Goal: Information Seeking & Learning: Learn about a topic

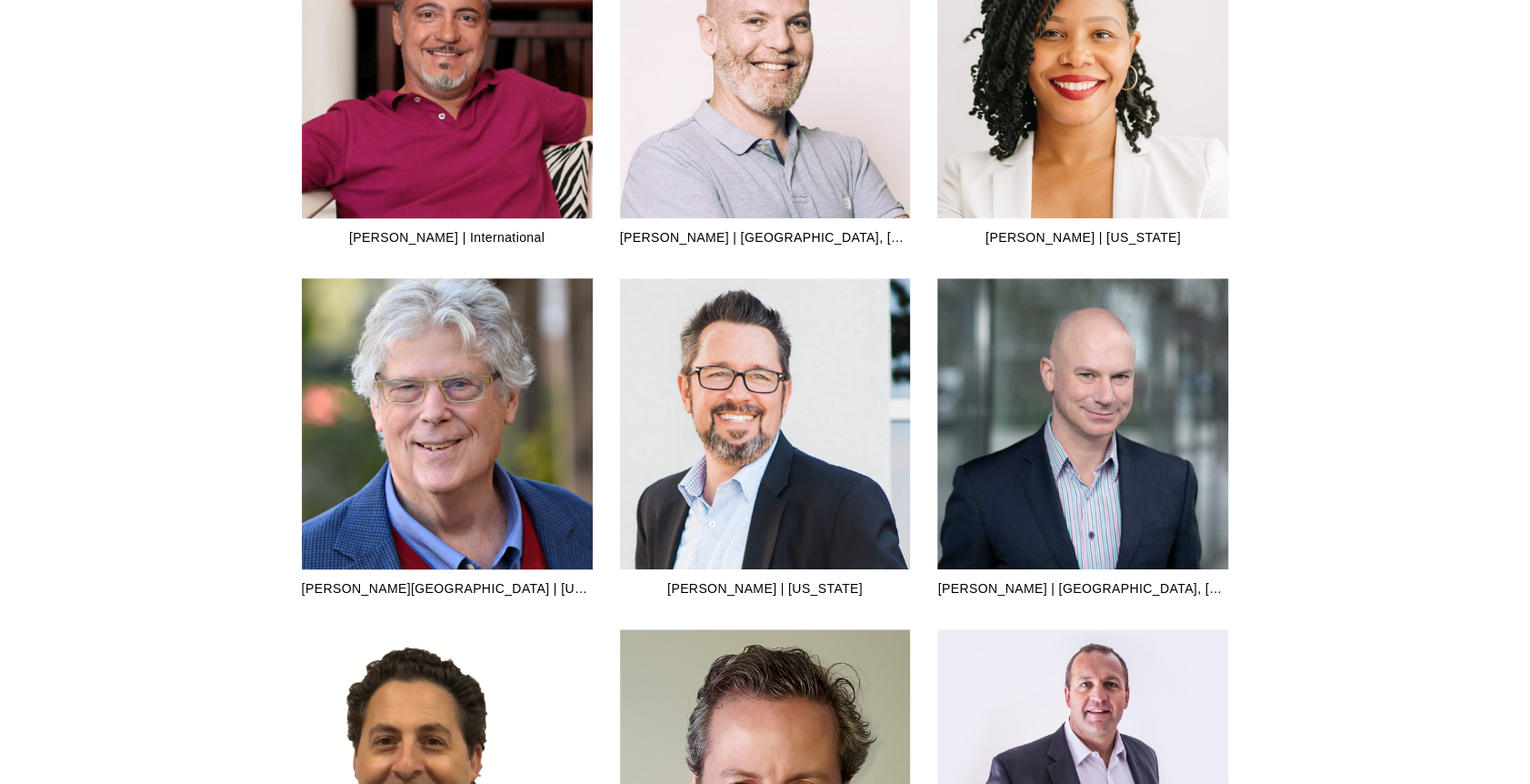
scroll to position [1273, 0]
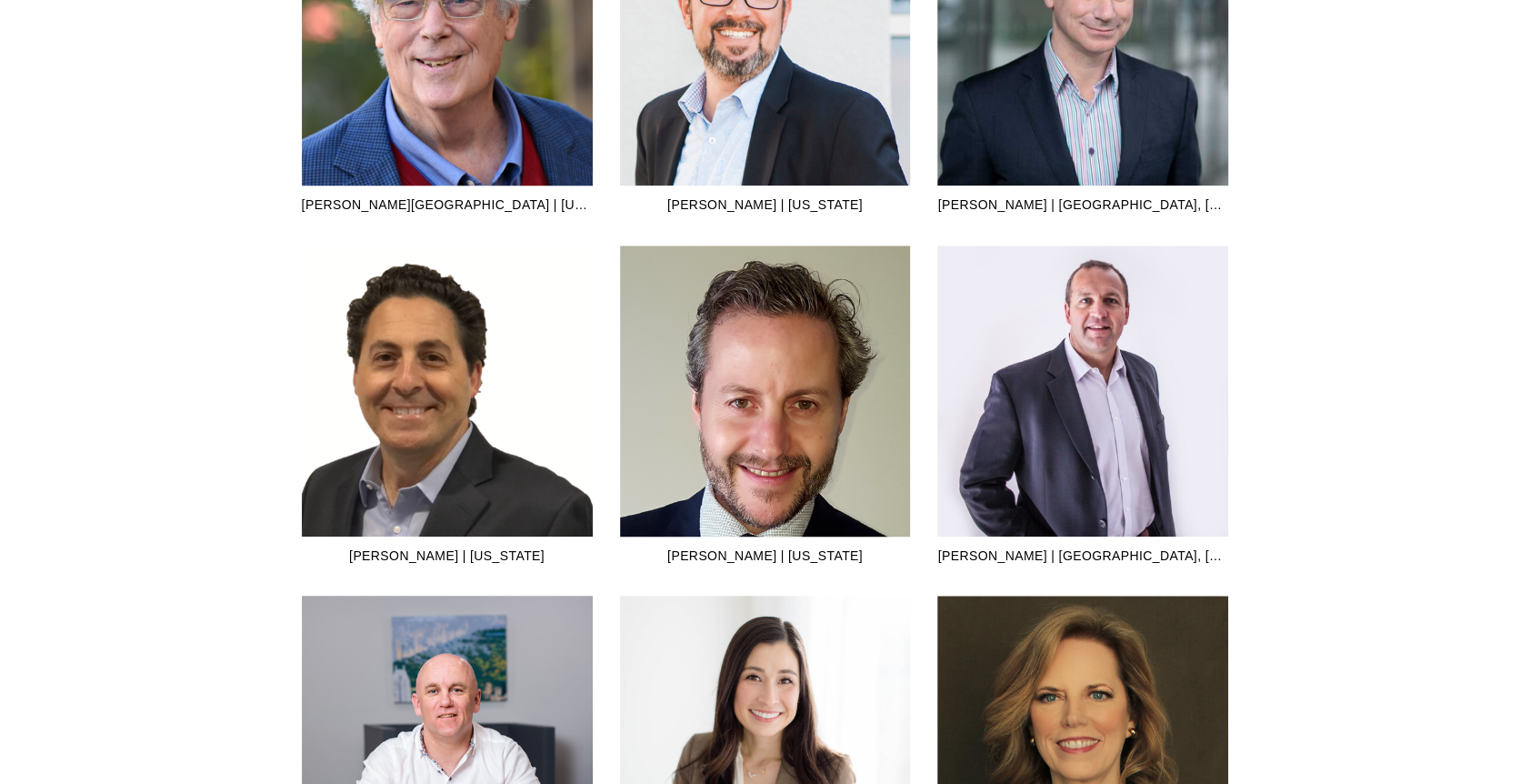
click at [447, 111] on img at bounding box center [447, 39] width 291 height 310
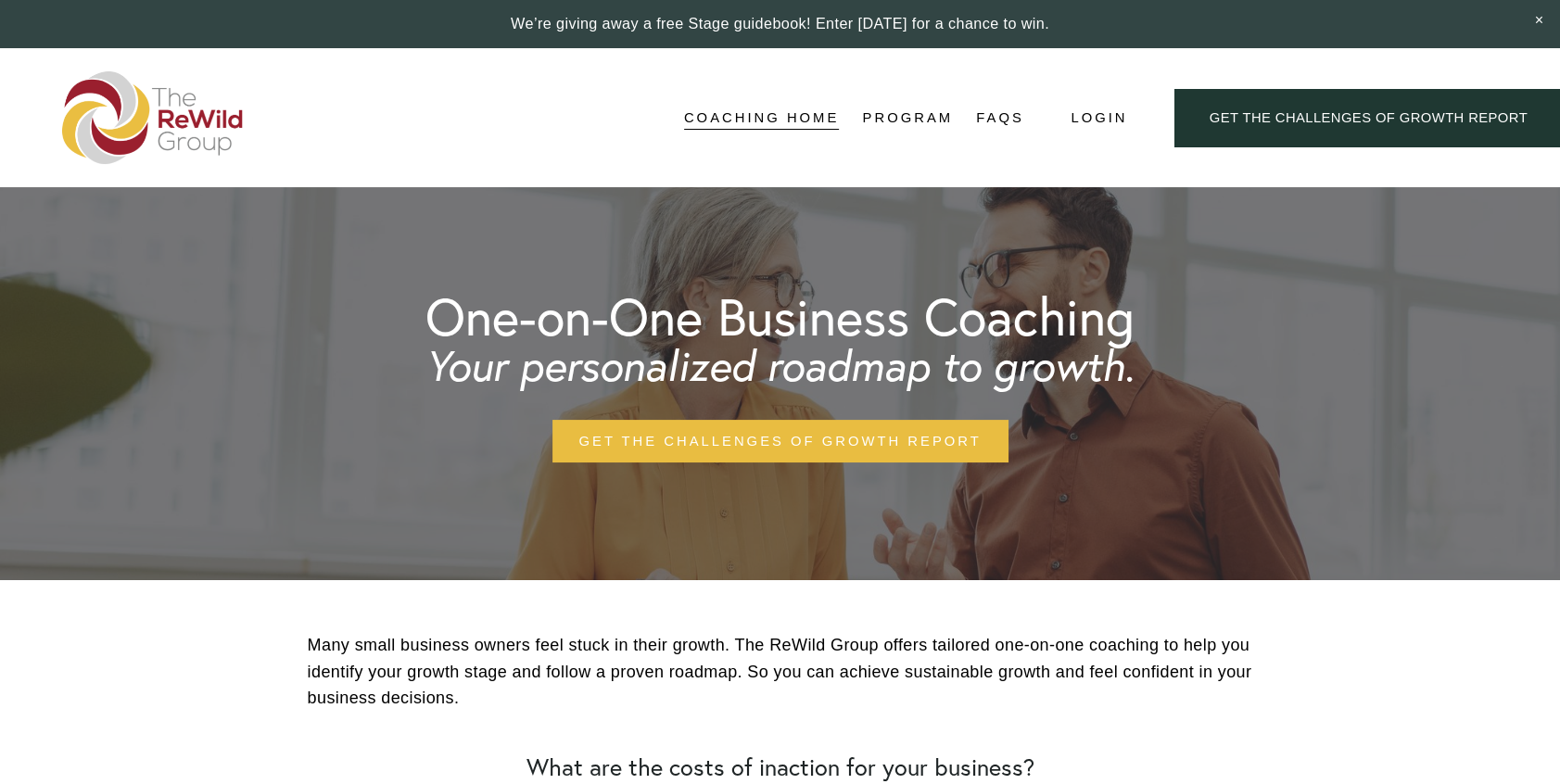
click at [934, 102] on div "Coaching Home Program Structure Topics Activities FAQs" at bounding box center [543, 117] width 961 height 92
click at [920, 112] on link "Program" at bounding box center [907, 117] width 90 height 28
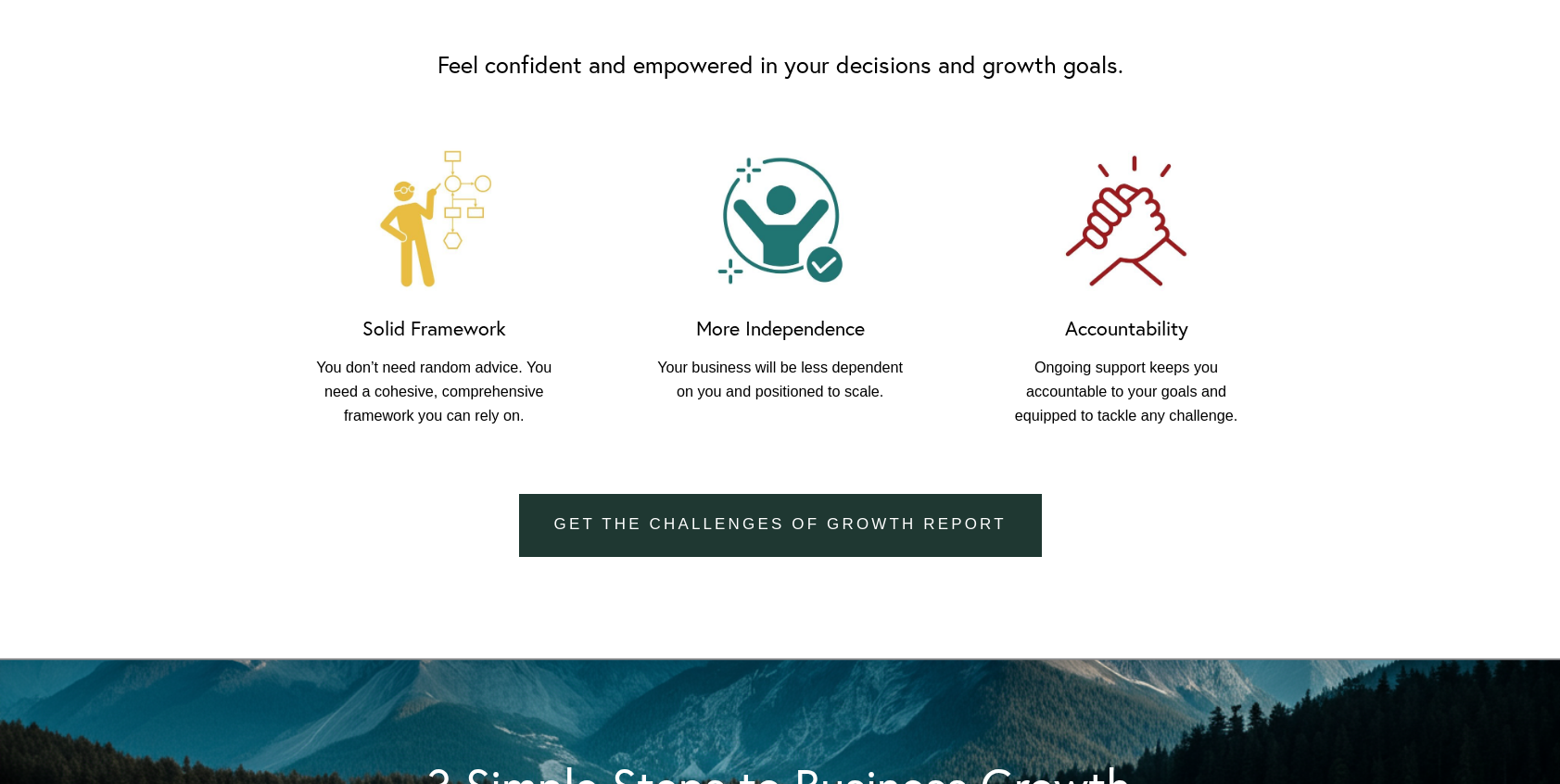
scroll to position [1482, 0]
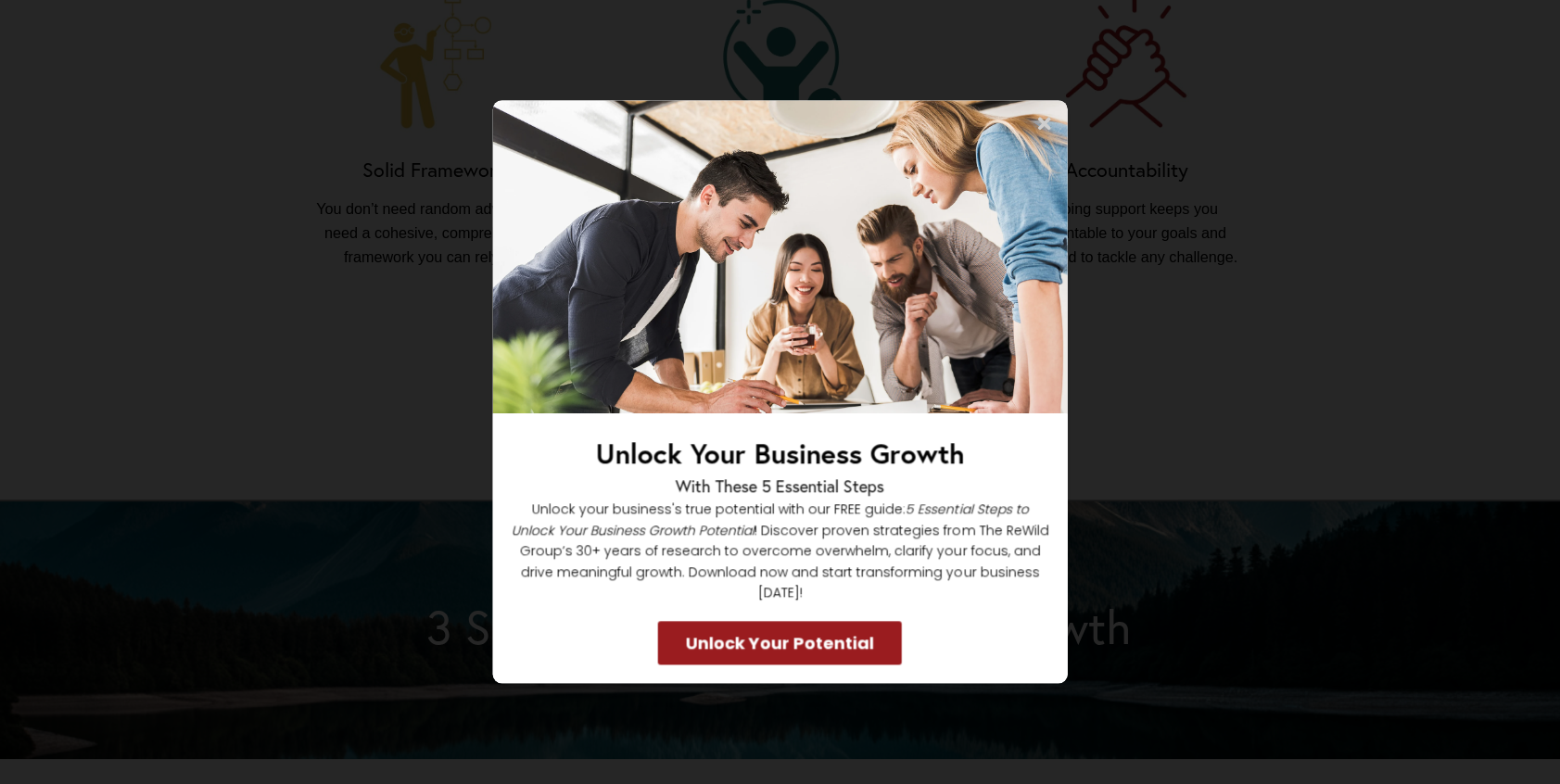
click at [1043, 132] on icon at bounding box center [1044, 123] width 18 height 18
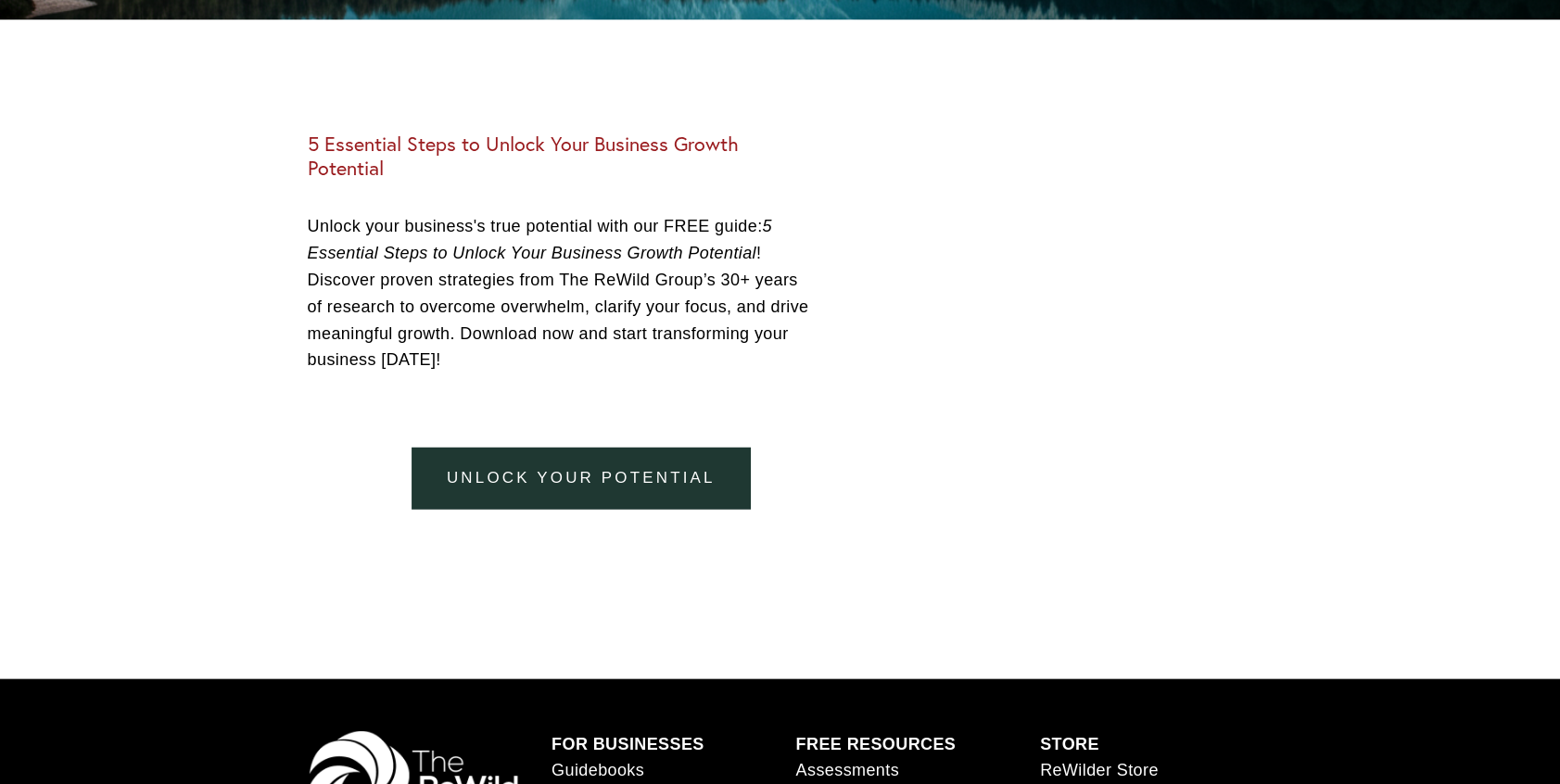
scroll to position [4254, 0]
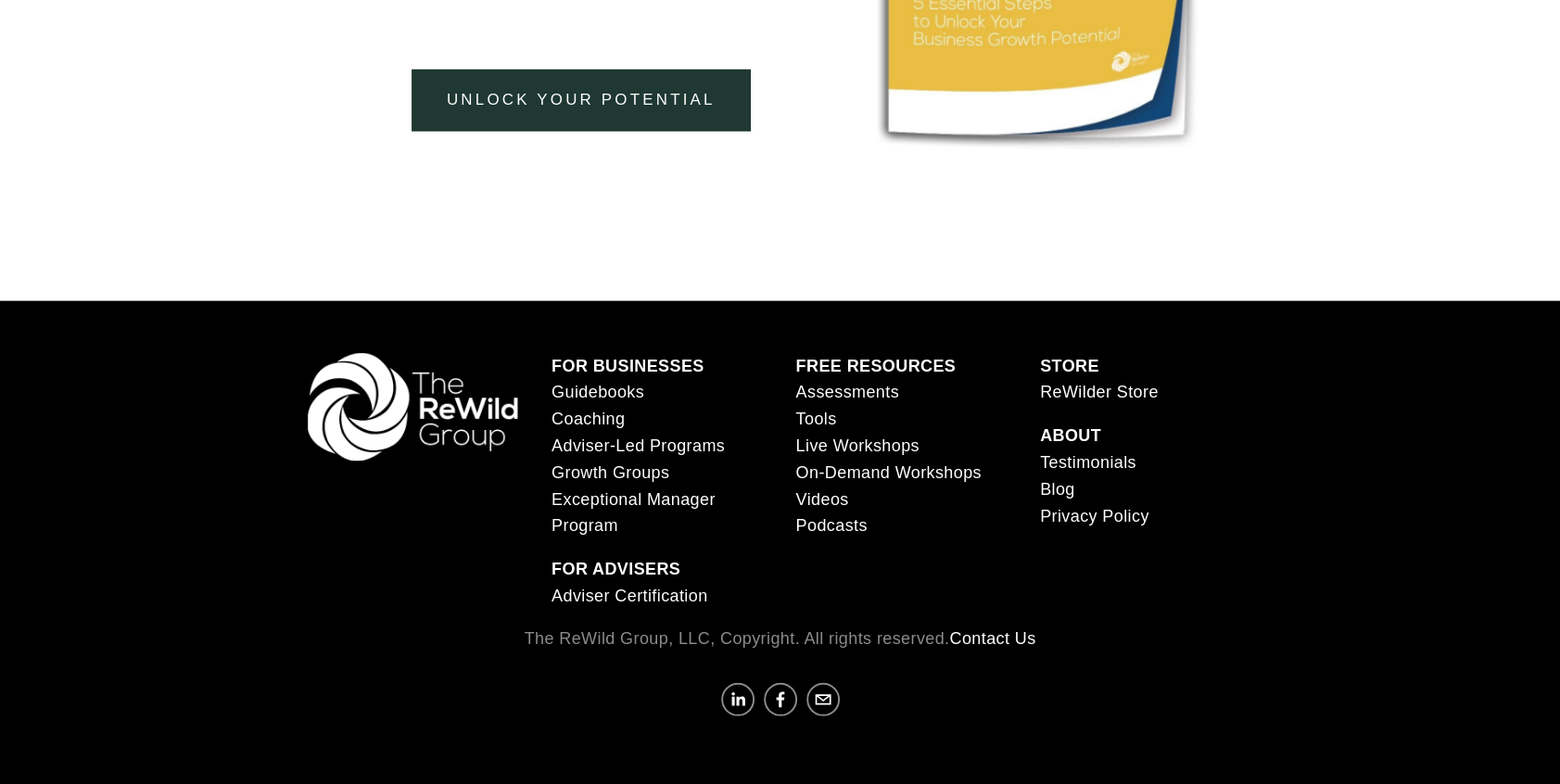
click at [627, 437] on link "Adviser-Led Programs" at bounding box center [639, 446] width 173 height 27
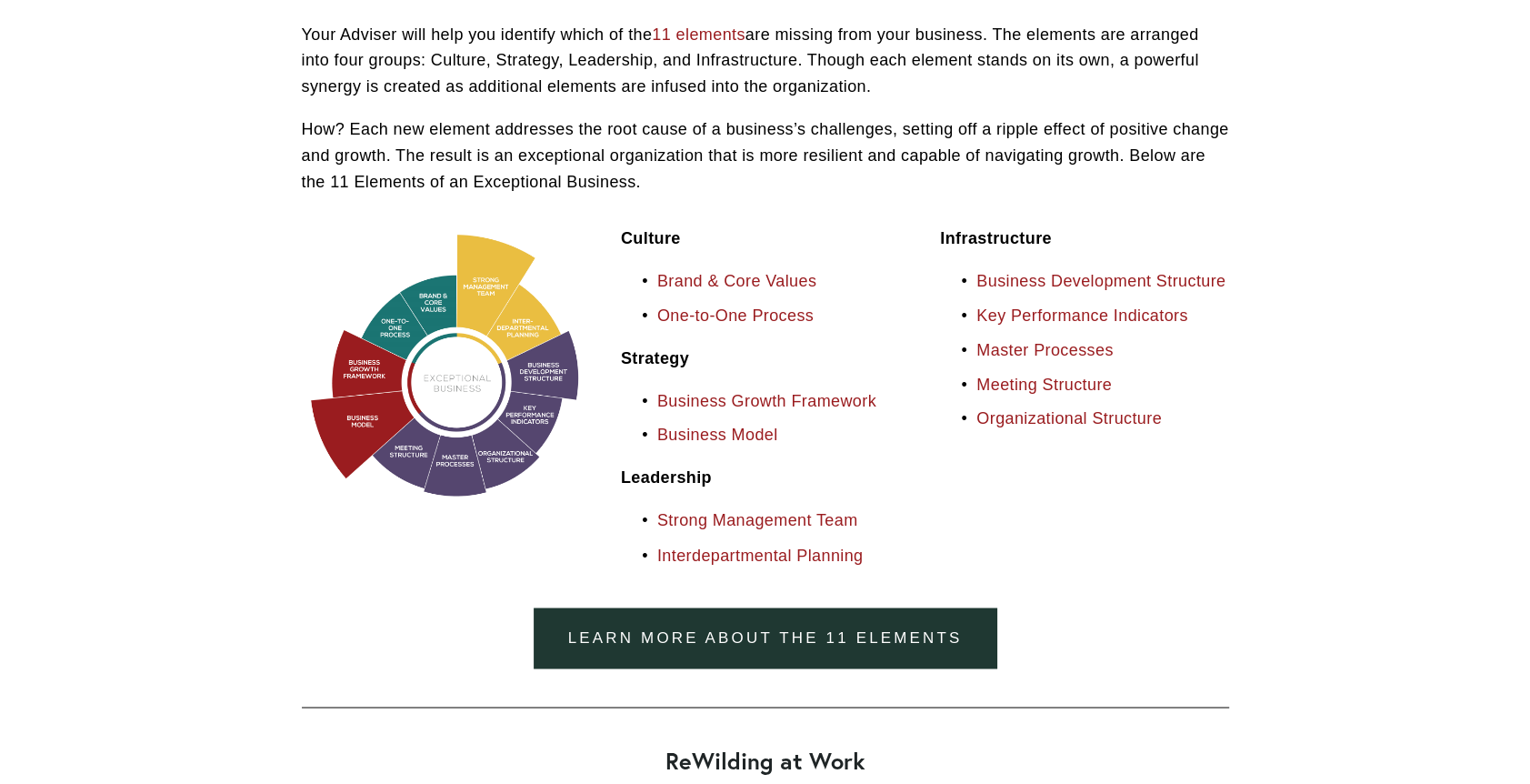
scroll to position [2273, 0]
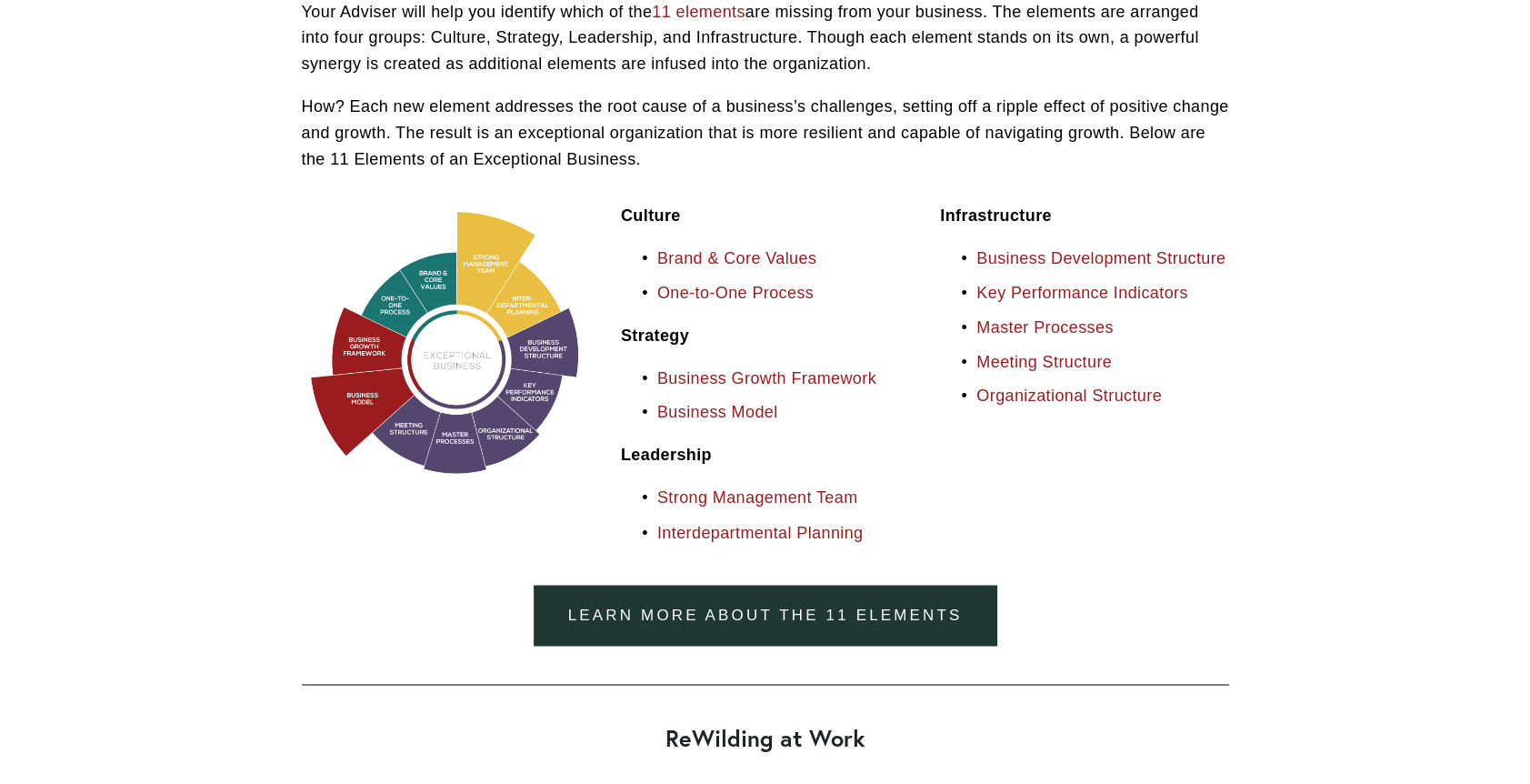
click at [742, 258] on link "Brand & Core Values" at bounding box center [737, 258] width 159 height 18
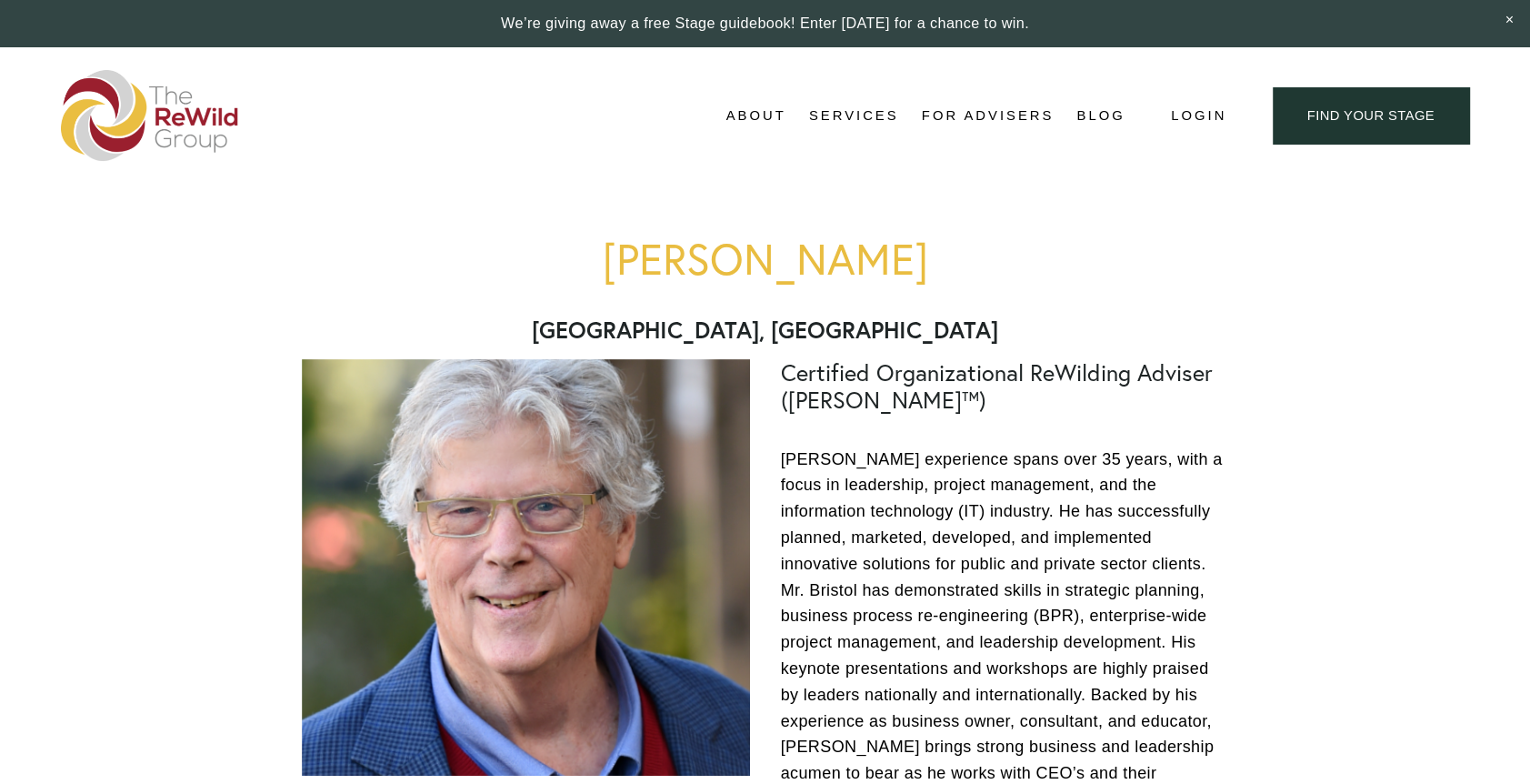
drag, startPoint x: 1169, startPoint y: 180, endPoint x: 1125, endPoint y: 113, distance: 80.2
click at [1169, 179] on div "Skip to Content About About Us" at bounding box center [765, 116] width 1530 height 136
